Goal: Information Seeking & Learning: Learn about a topic

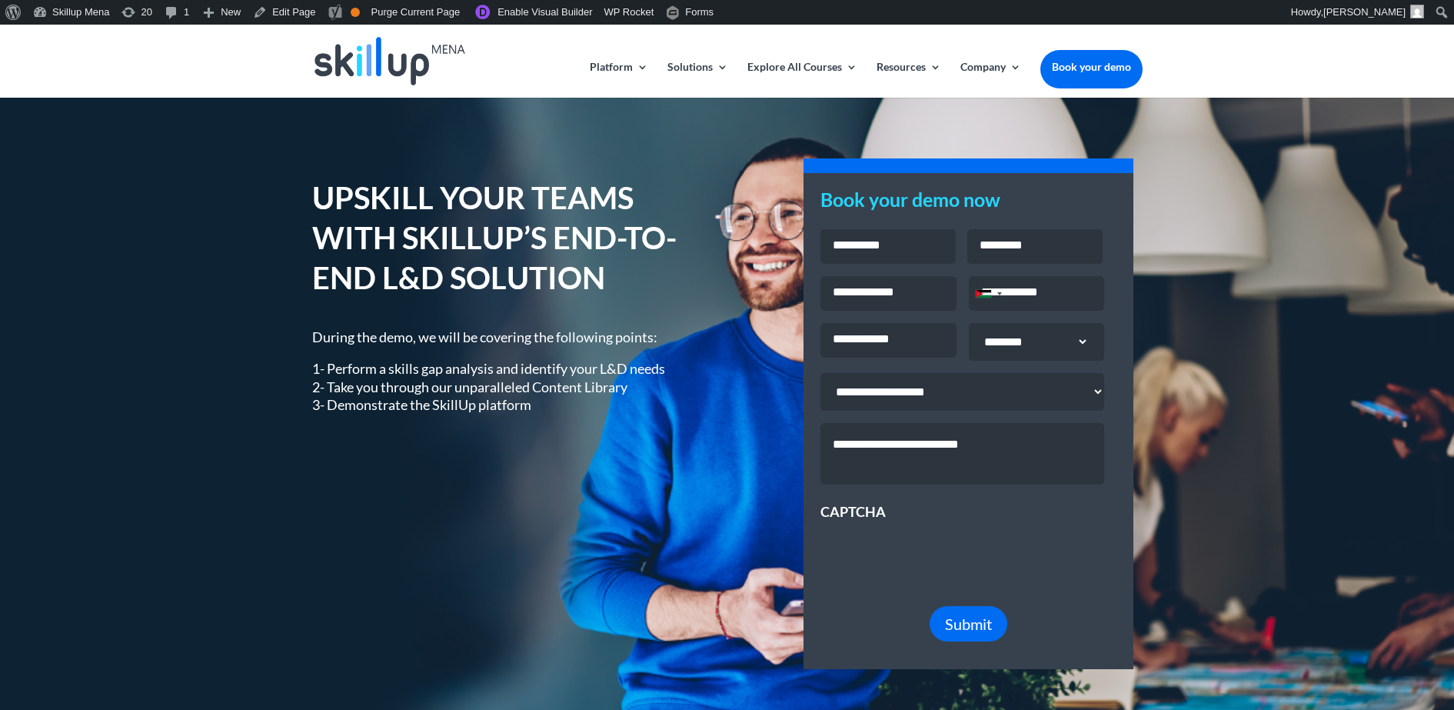
click at [476, 215] on h1 "UPSKILL YOUR TEAMS WITH SKILLUP’S END-TO-END L&D SOLUTION" at bounding box center [508, 242] width 392 height 128
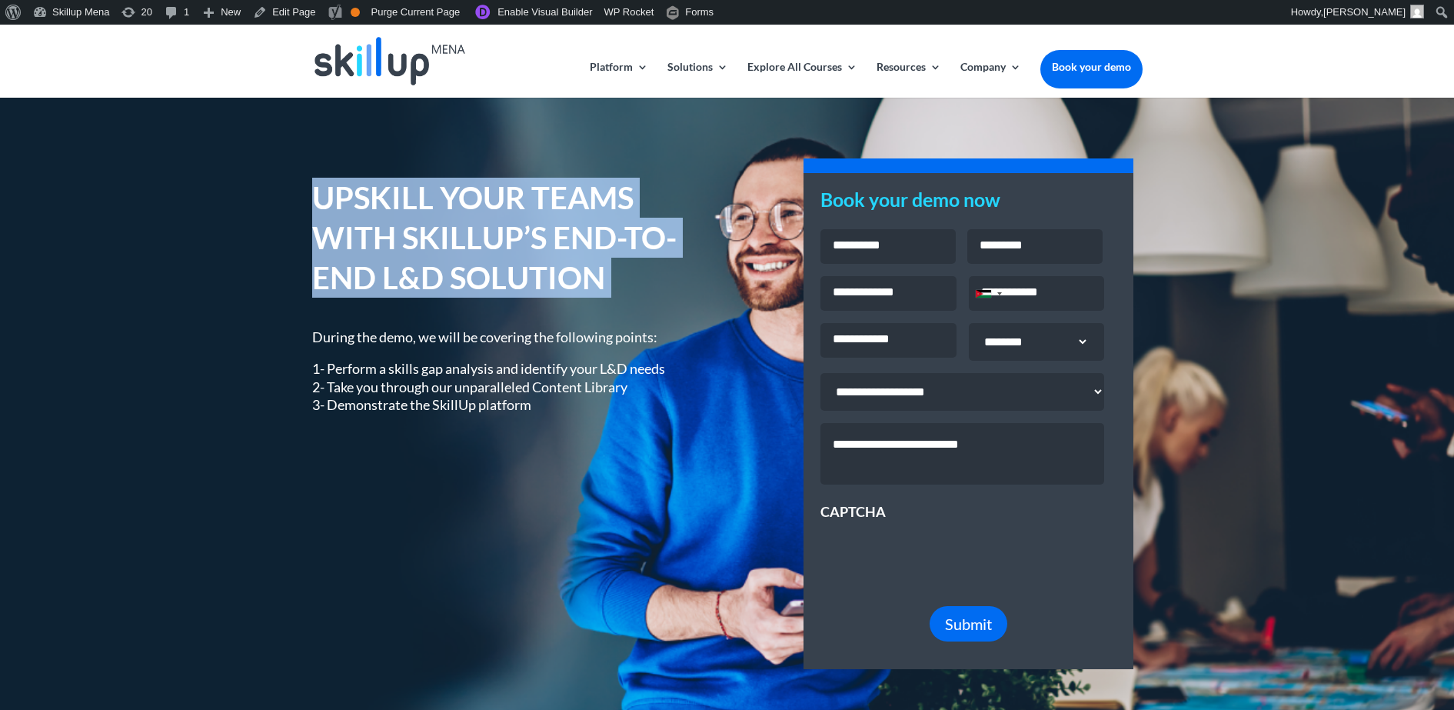
click at [476, 215] on h1 "UPSKILL YOUR TEAMS WITH SKILLUP’S END-TO-END L&D SOLUTION" at bounding box center [508, 242] width 392 height 128
copy div "UPSKILL YOUR TEAMS WITH SKILLUP’S END-TO-END L&D SOLUTION"
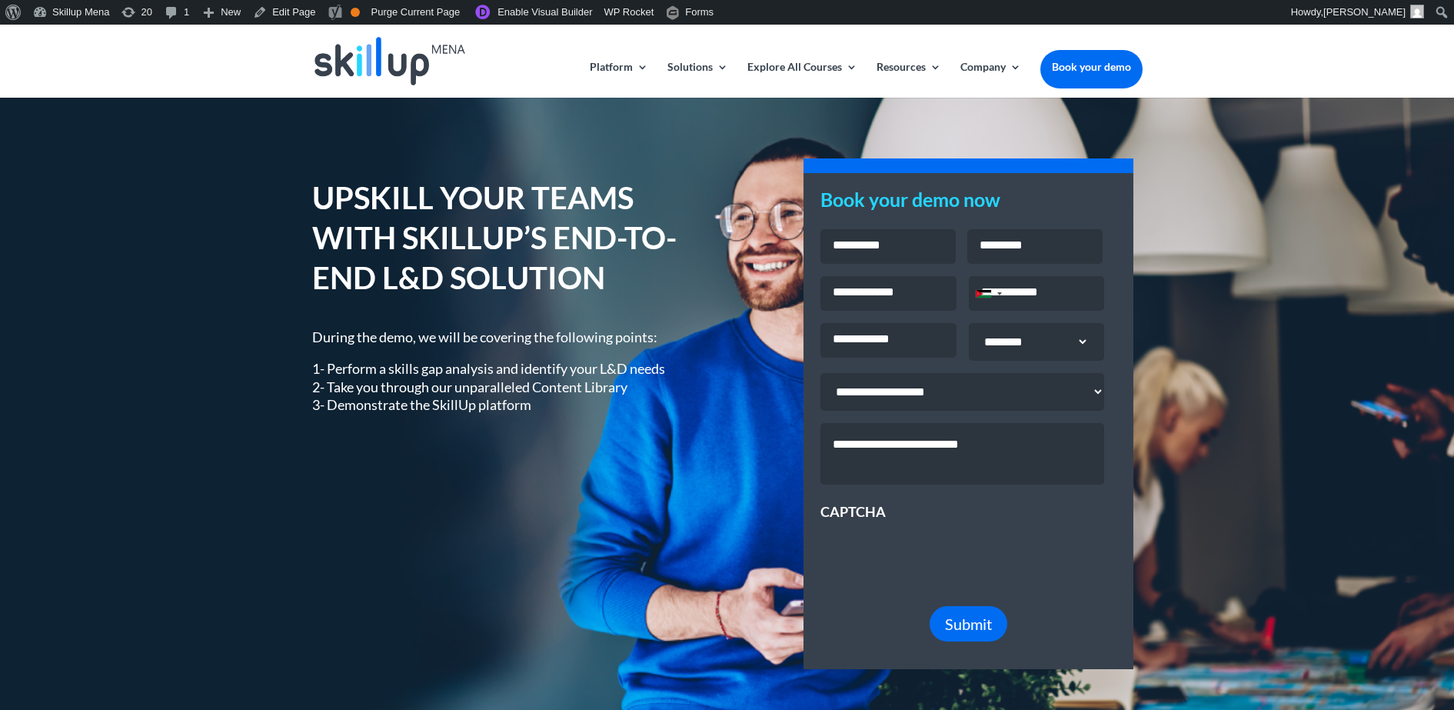
click at [474, 371] on p "1- Perform a skills gap analysis and identify your L&D needs 2- Take you throug…" at bounding box center [508, 387] width 392 height 54
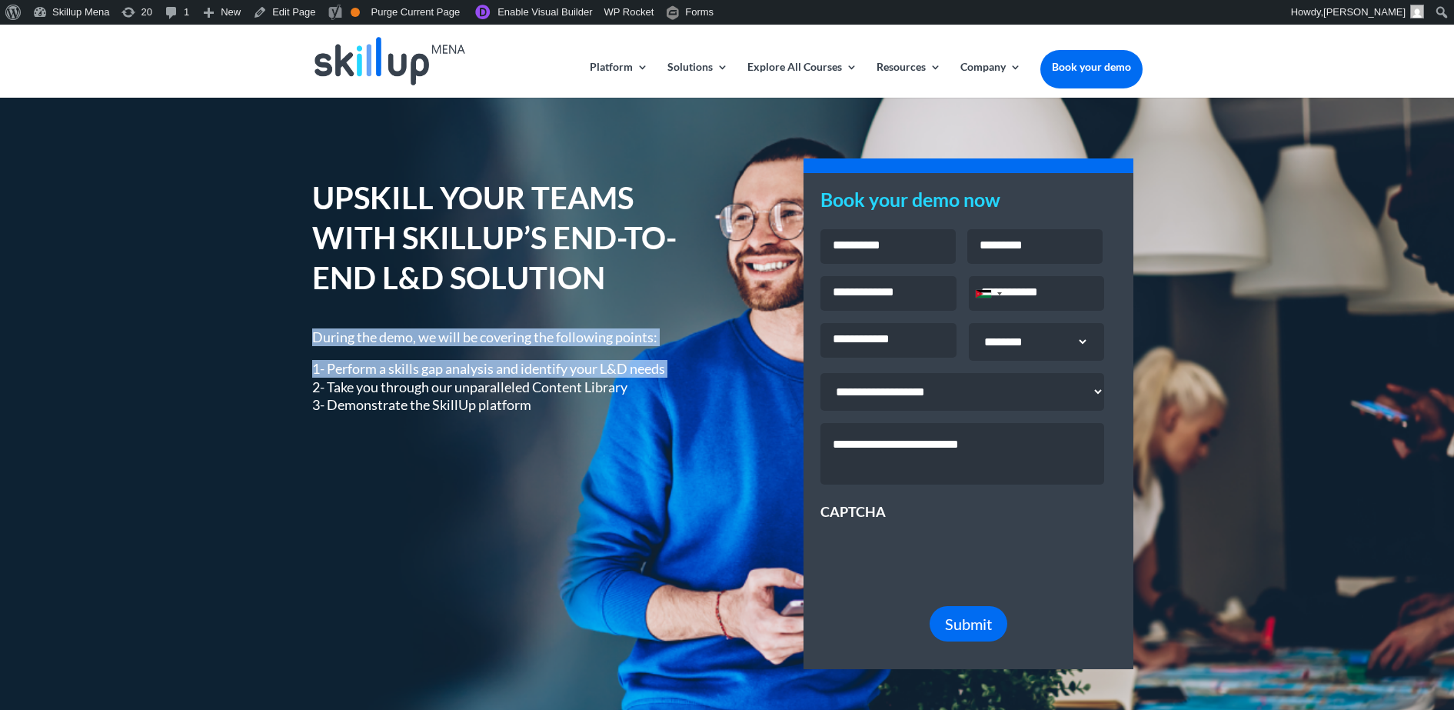
drag, startPoint x: 474, startPoint y: 371, endPoint x: 470, endPoint y: 344, distance: 26.4
click at [470, 344] on div "During the demo, we will be covering the following points: 1- Perform a skills …" at bounding box center [508, 371] width 392 height 86
click at [468, 343] on div "During the demo, we will be covering the following points: 1- Perform a skills …" at bounding box center [508, 371] width 392 height 86
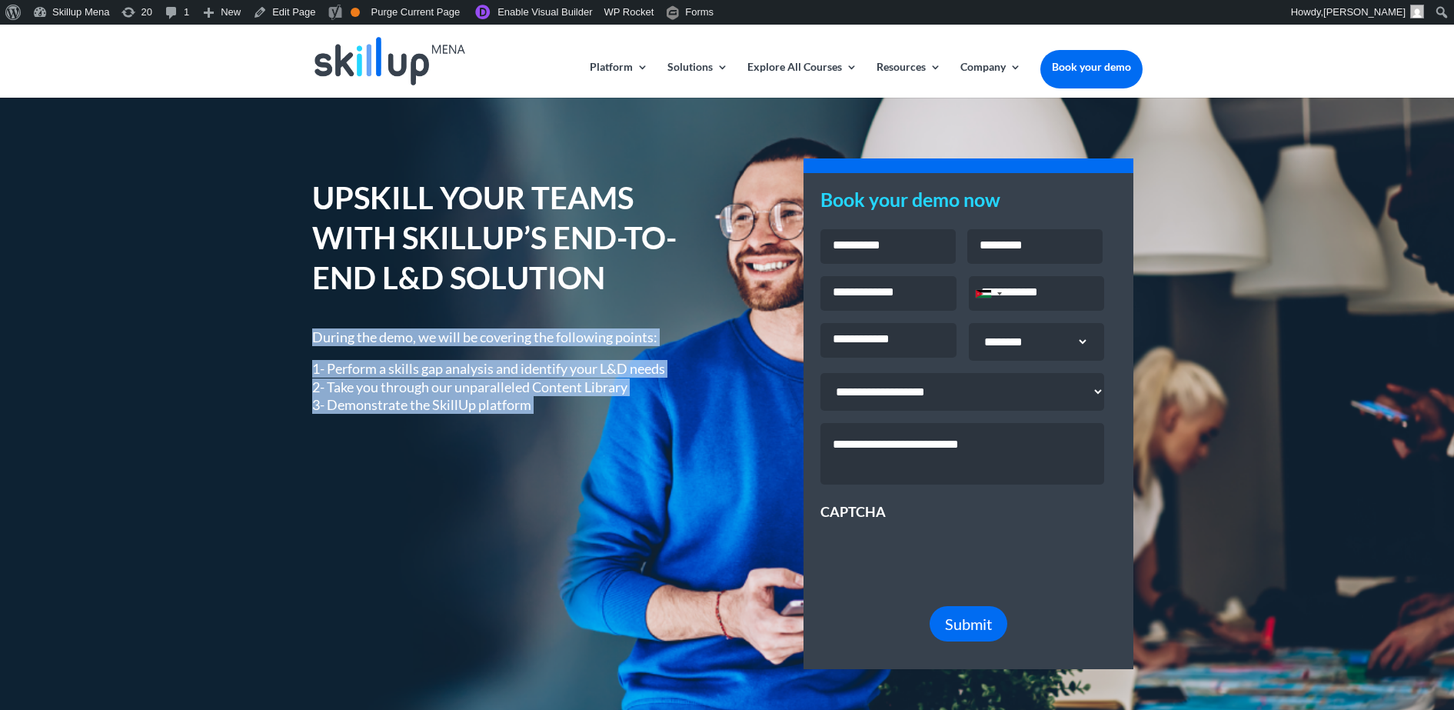
drag, startPoint x: 468, startPoint y: 343, endPoint x: 457, endPoint y: 410, distance: 67.9
click at [457, 410] on div "During the demo, we will be covering the following points: 1- Perform a skills …" at bounding box center [508, 371] width 392 height 86
drag, startPoint x: 457, startPoint y: 410, endPoint x: 359, endPoint y: 334, distance: 123.8
click at [359, 334] on div "During the demo, we will be covering the following points: 1- Perform a skills …" at bounding box center [508, 371] width 392 height 86
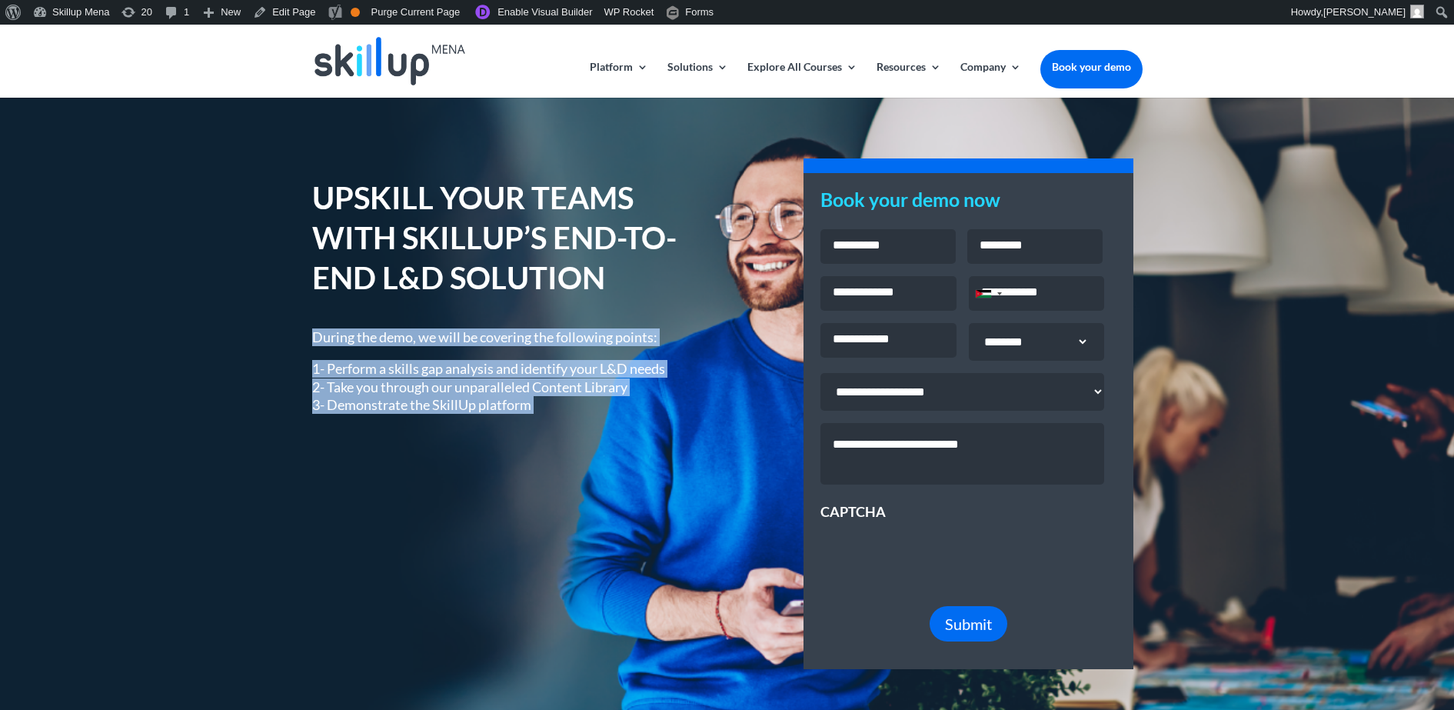
drag, startPoint x: 359, startPoint y: 334, endPoint x: 351, endPoint y: 426, distance: 92.6
click at [351, 426] on div "UPSKILL YOUR TEAMS WITH SKILLUP’S END-TO-END L&D SOLUTION During the demo, we w…" at bounding box center [508, 306] width 392 height 261
copy div "During the demo, we will be covering the following points: 1- Perform a skills …"
